Goal: Go to known website: Access a specific website the user already knows

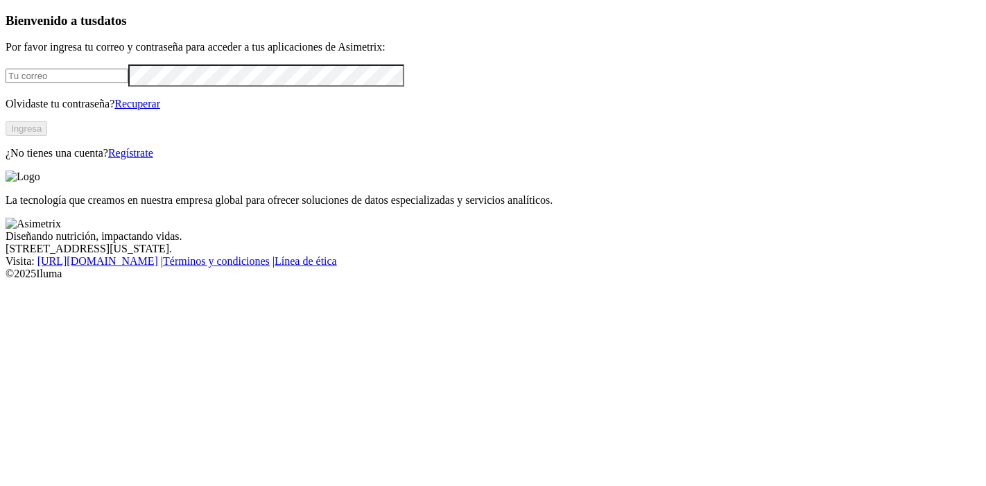
type input "ligia.lopez@premexcorp.com"
click at [47, 136] on button "Ingresa" at bounding box center [27, 128] width 42 height 15
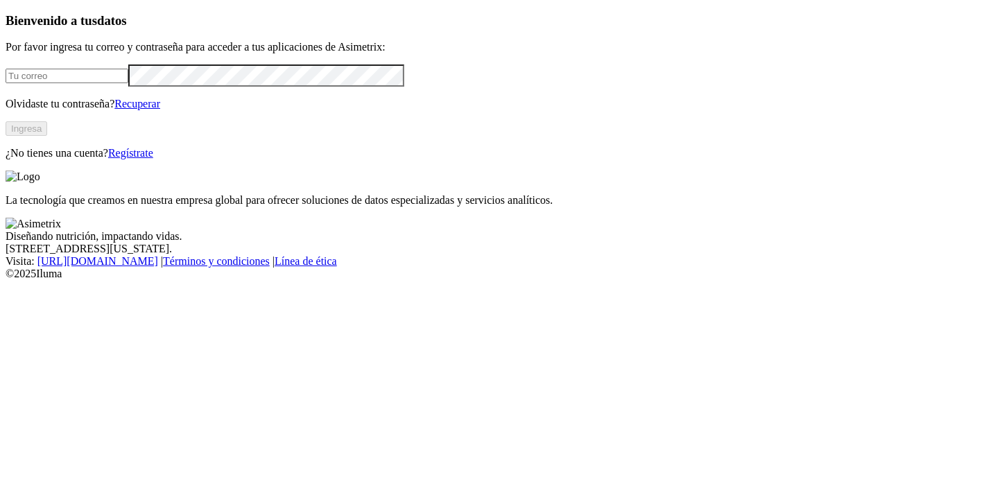
type input "[PERSON_NAME][EMAIL_ADDRESS][PERSON_NAME][DOMAIN_NAME]"
click at [47, 136] on button "Ingresa" at bounding box center [27, 128] width 42 height 15
